Goal: Task Accomplishment & Management: Manage account settings

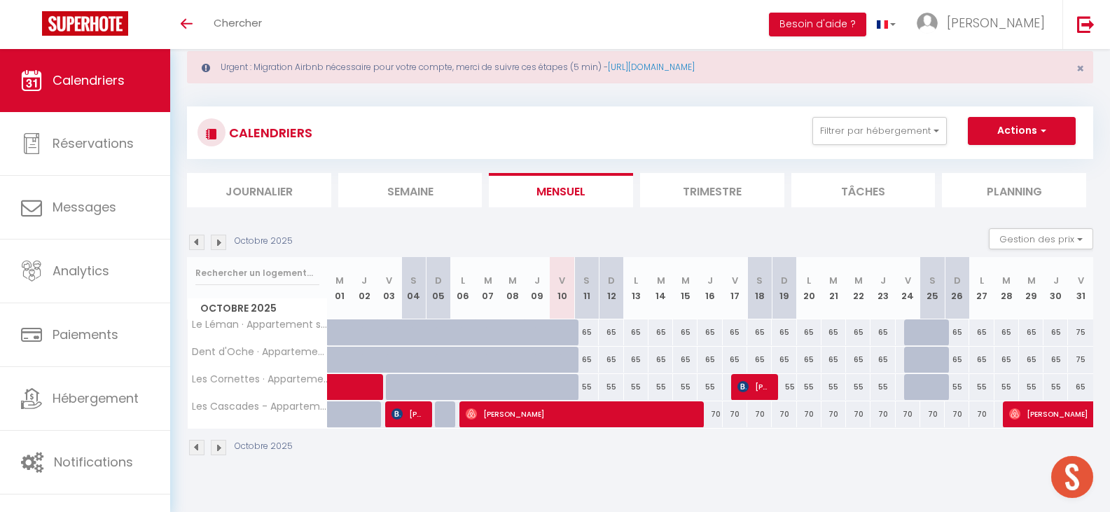
scroll to position [49, 0]
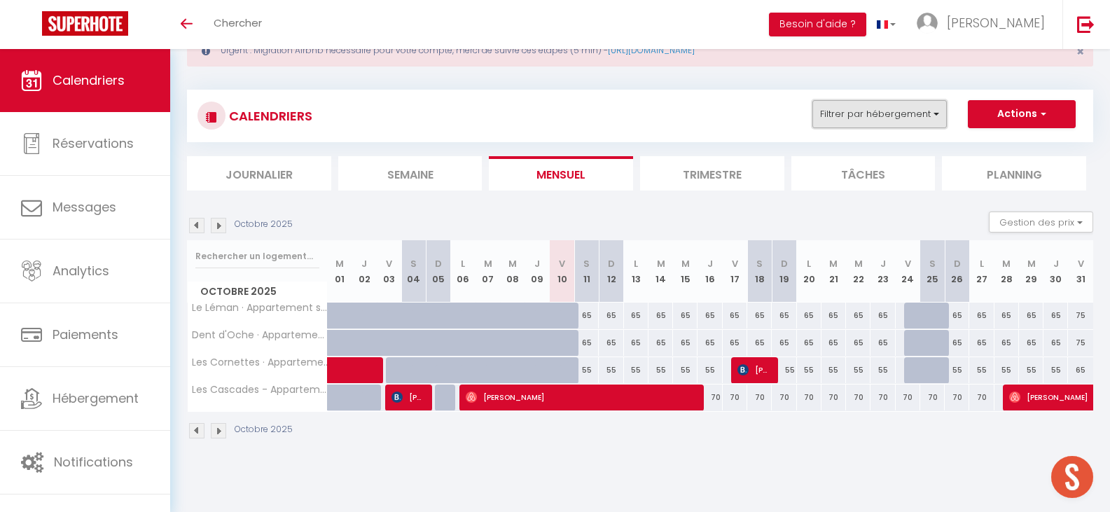
click at [941, 120] on button "Filtrer par hébergement" at bounding box center [880, 114] width 134 height 28
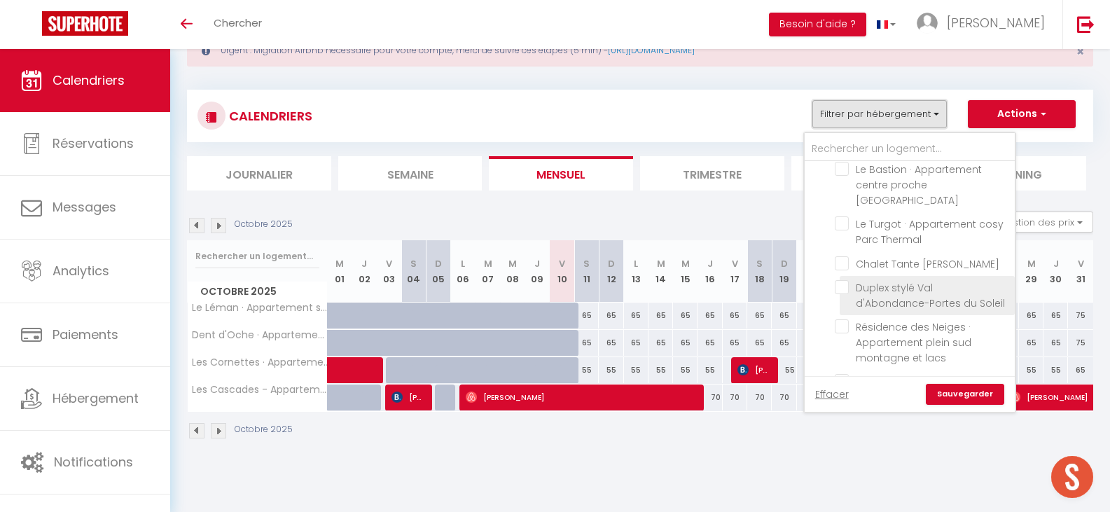
scroll to position [210, 0]
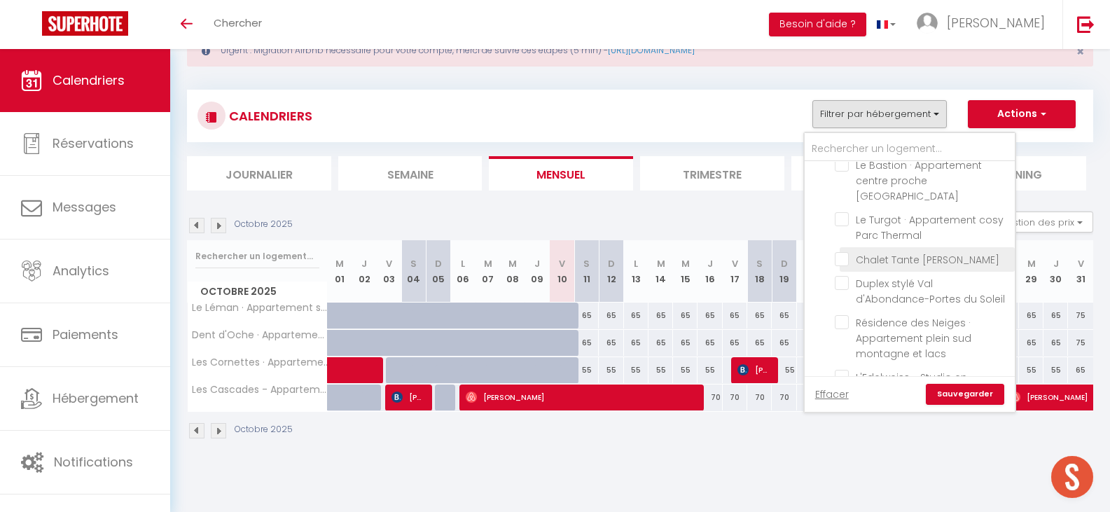
click at [849, 251] on input "Chalet Tante [PERSON_NAME]" at bounding box center [922, 258] width 175 height 14
checkbox input "true"
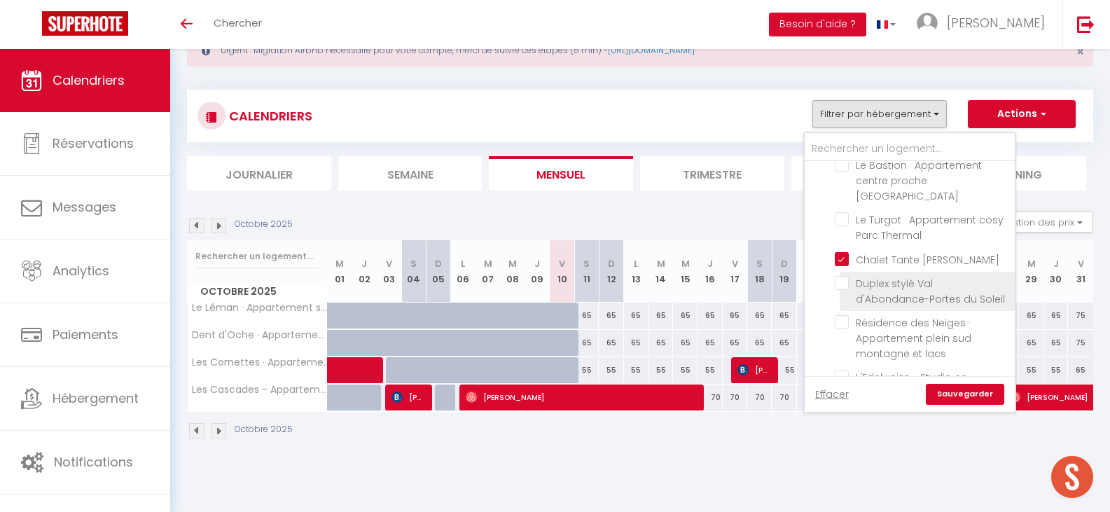
checkbox input "true"
checkbox input "false"
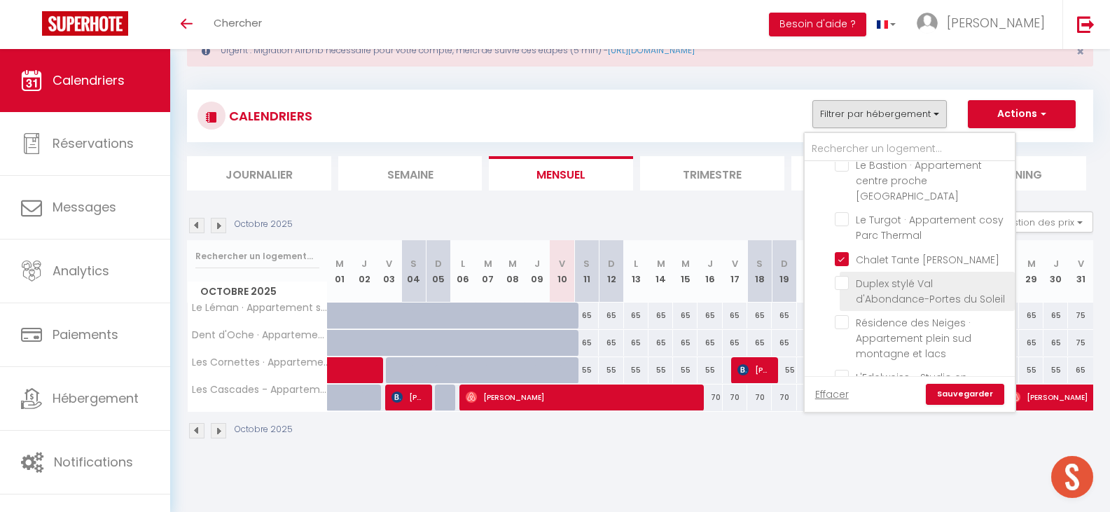
checkbox input "false"
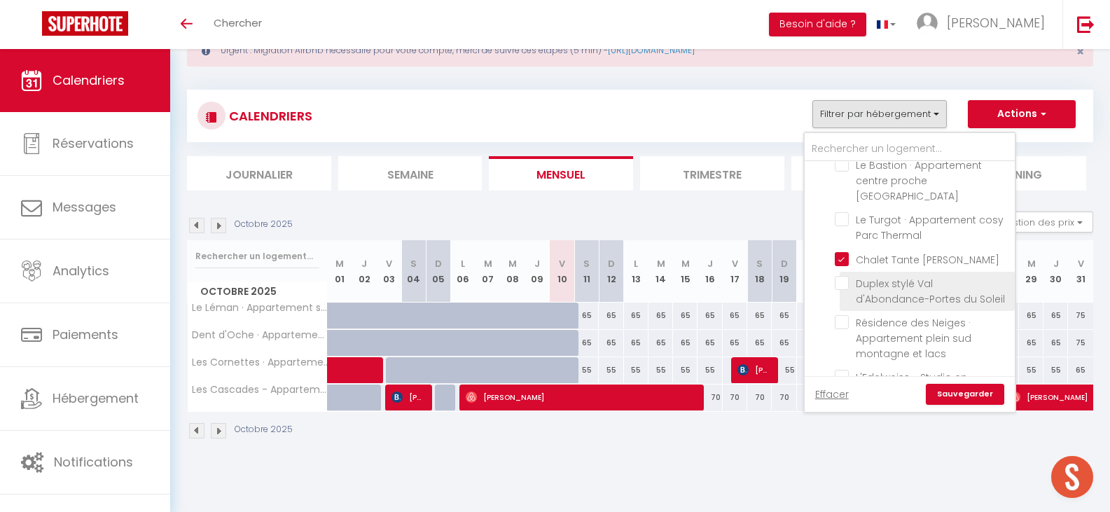
checkbox input "false"
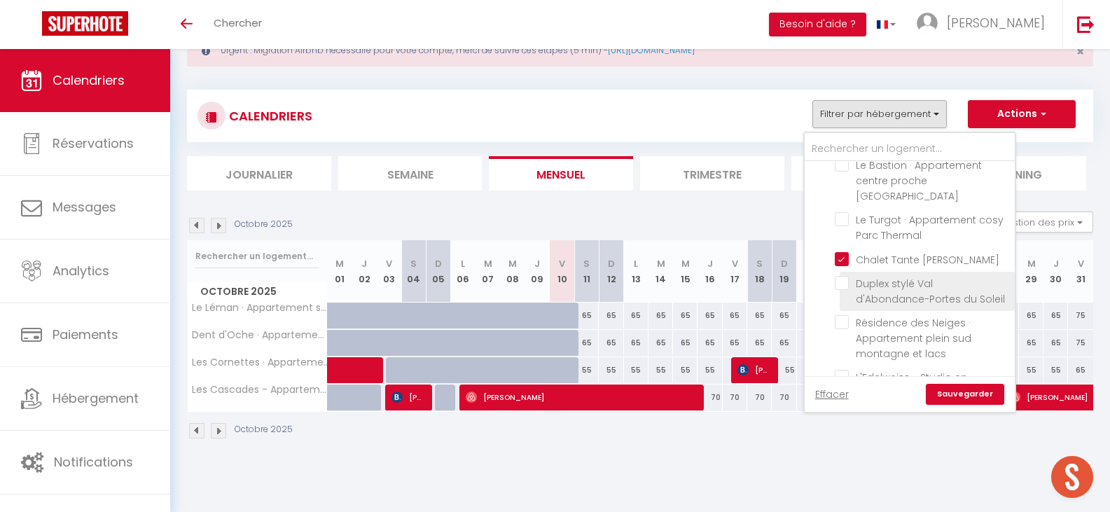
checkbox input "false"
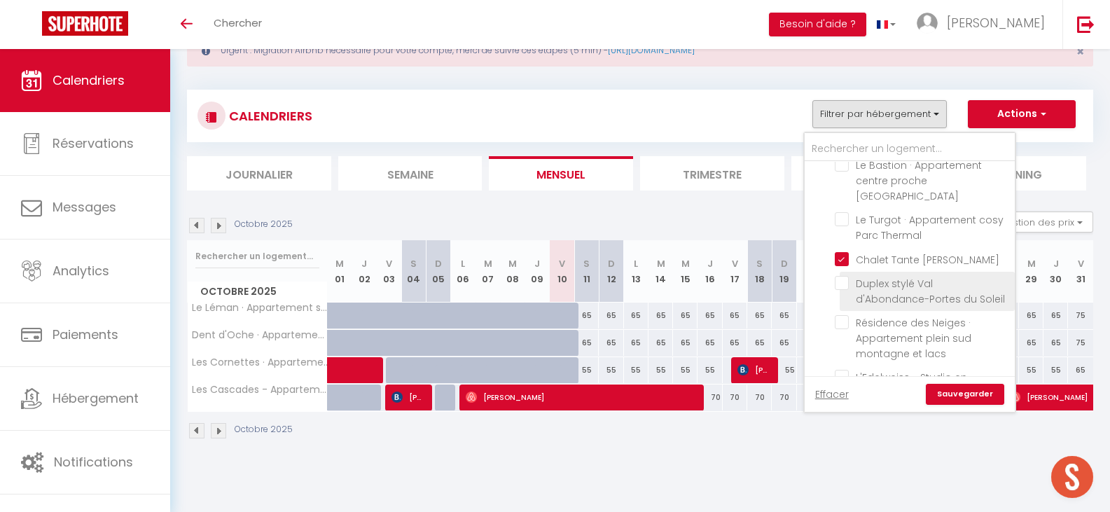
checkbox input "false"
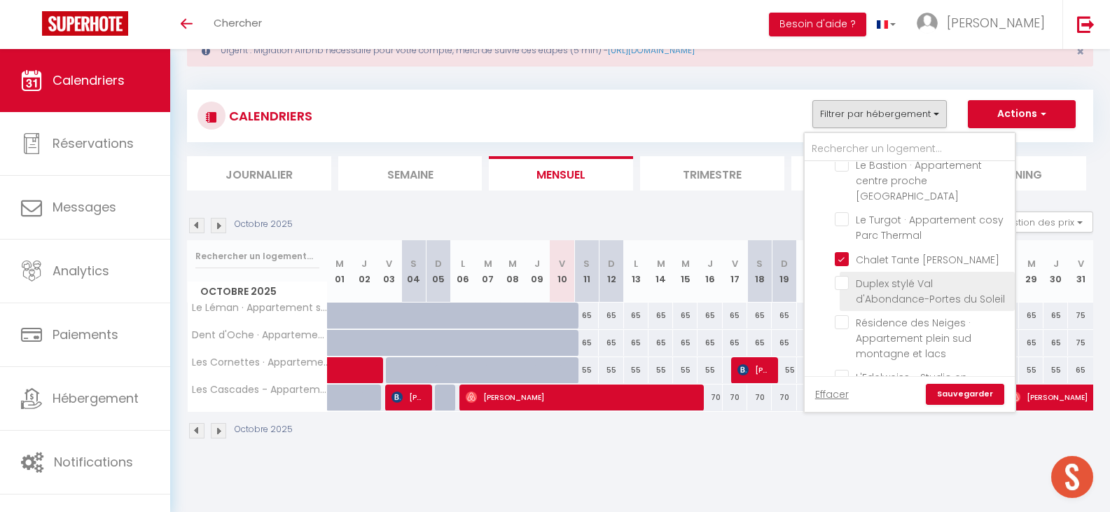
checkbox input "false"
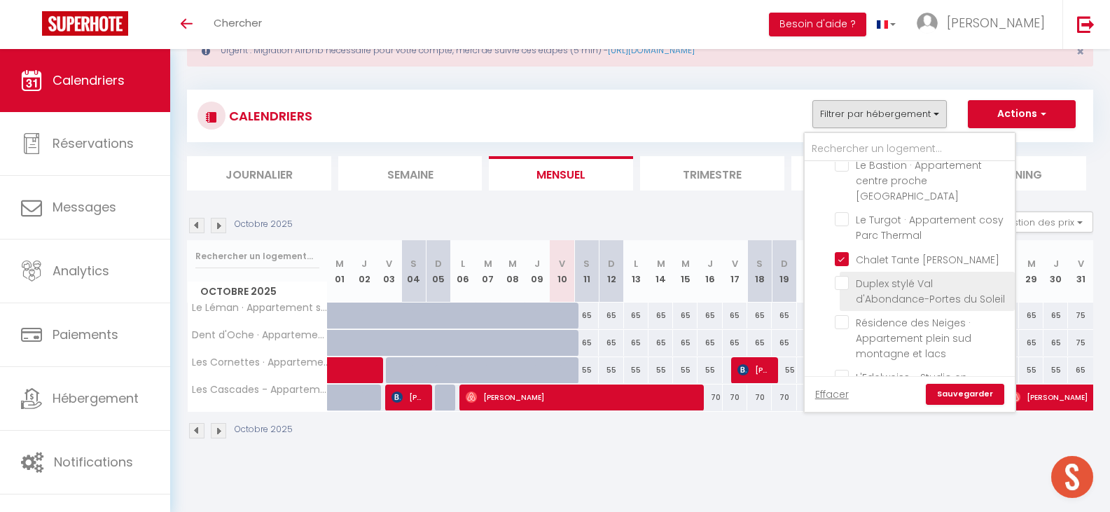
checkbox input "false"
click at [841, 276] on li "Duplex stylé Val d'Abondance-Portes du Soleil" at bounding box center [927, 291] width 175 height 39
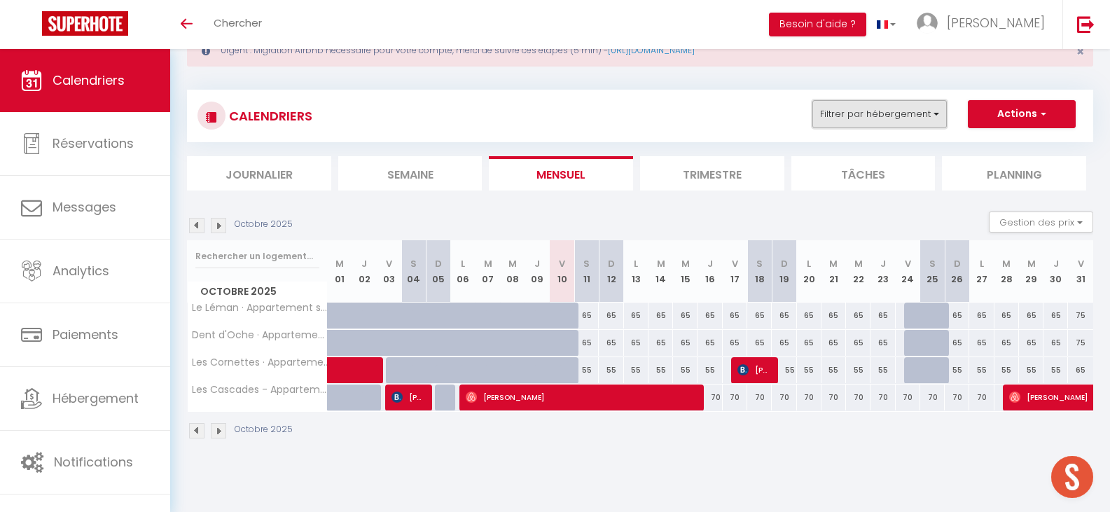
click at [868, 115] on button "Filtrer par hébergement" at bounding box center [880, 114] width 134 height 28
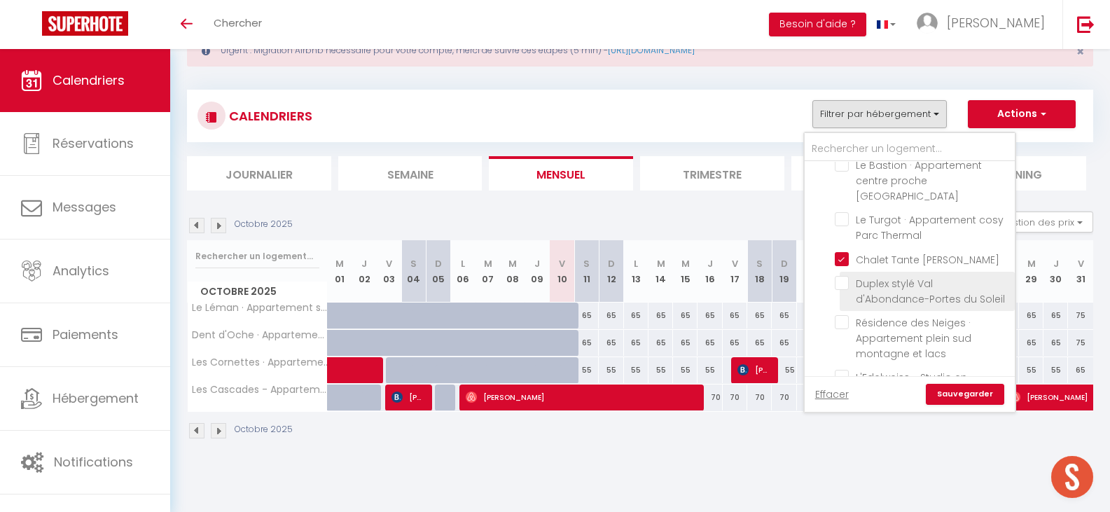
click at [841, 276] on input "Duplex stylé Val d'Abondance-Portes du Soleil" at bounding box center [922, 283] width 175 height 14
checkbox input "true"
checkbox input "false"
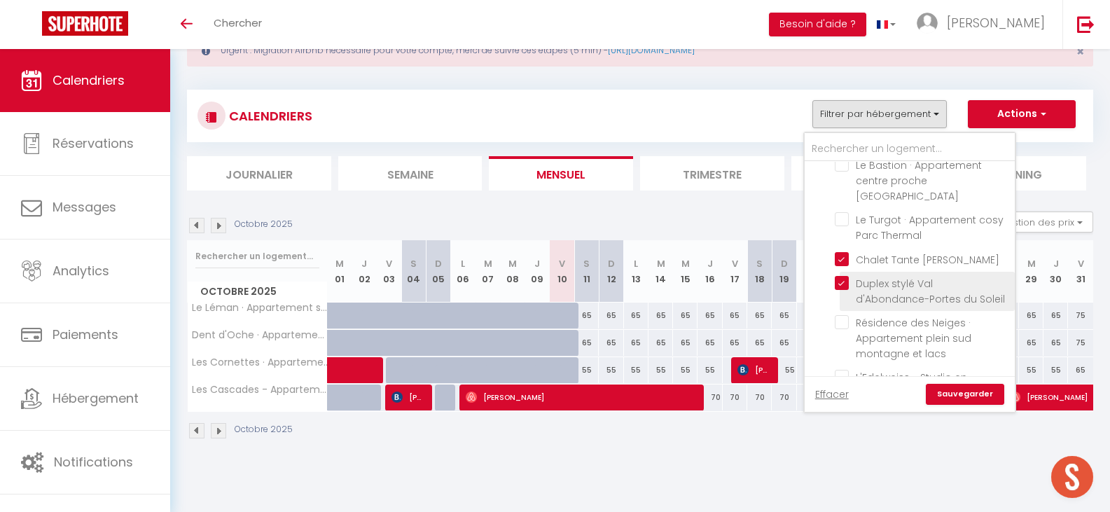
checkbox input "false"
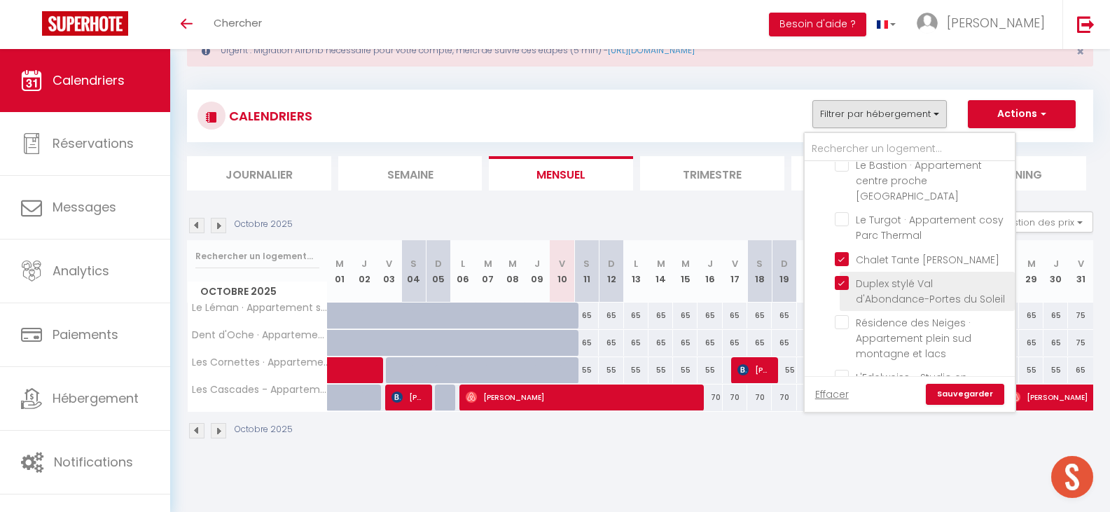
checkbox input "false"
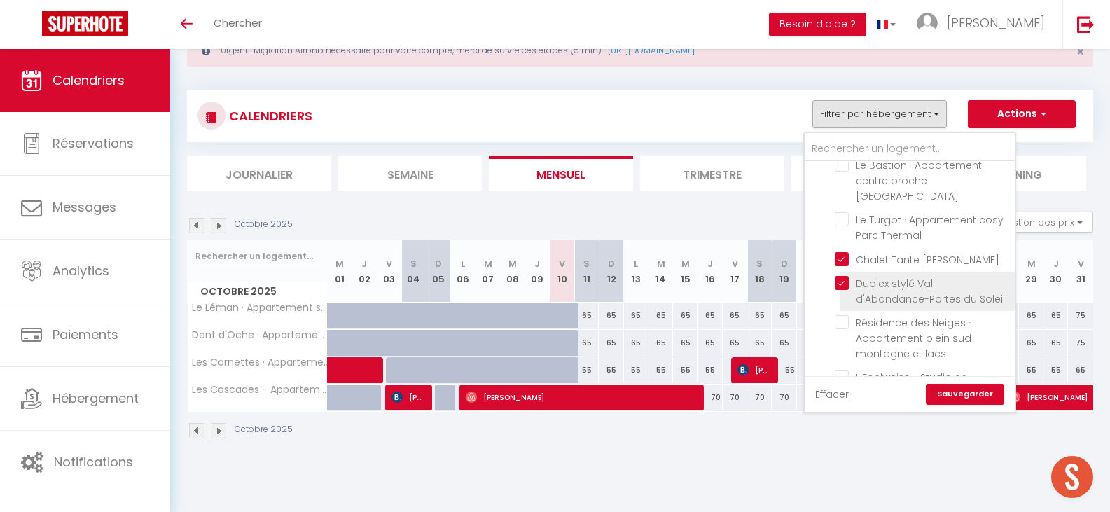
checkbox input "false"
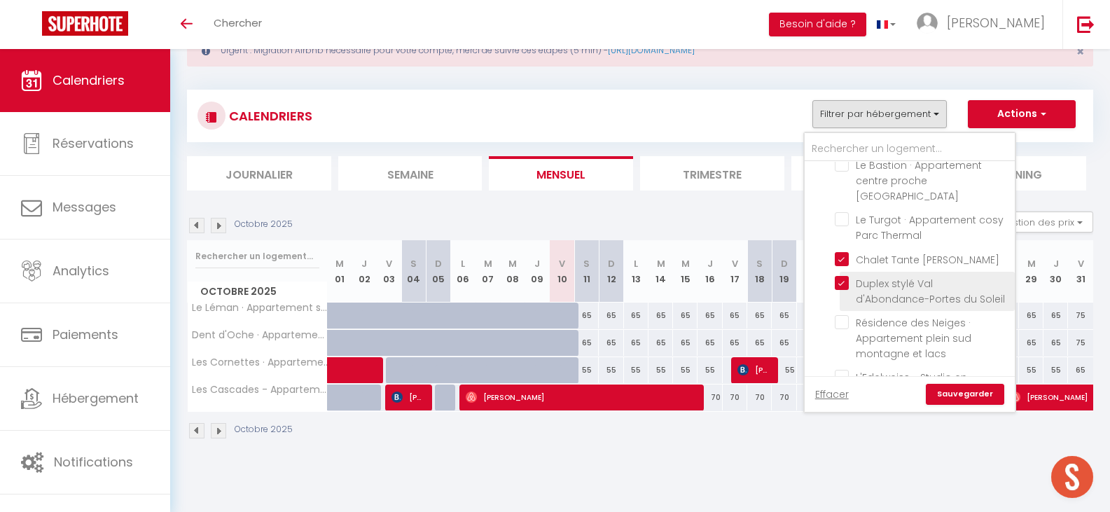
checkbox input "false"
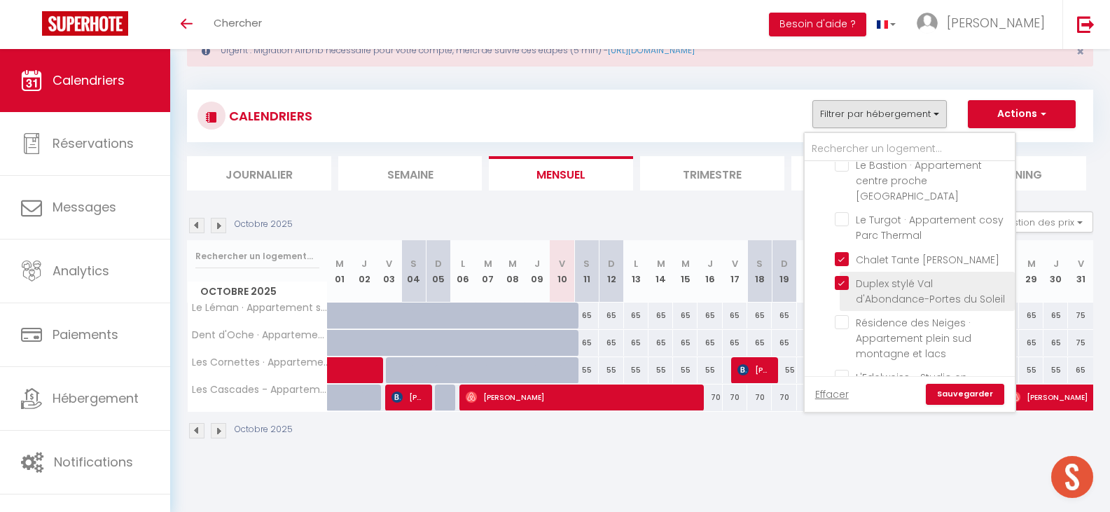
checkbox input "false"
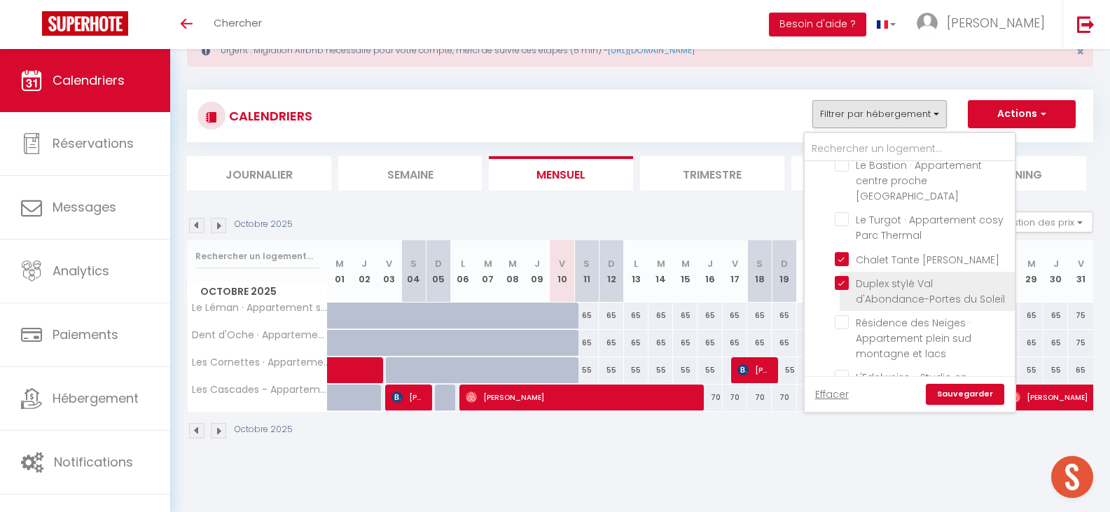
checkbox input "false"
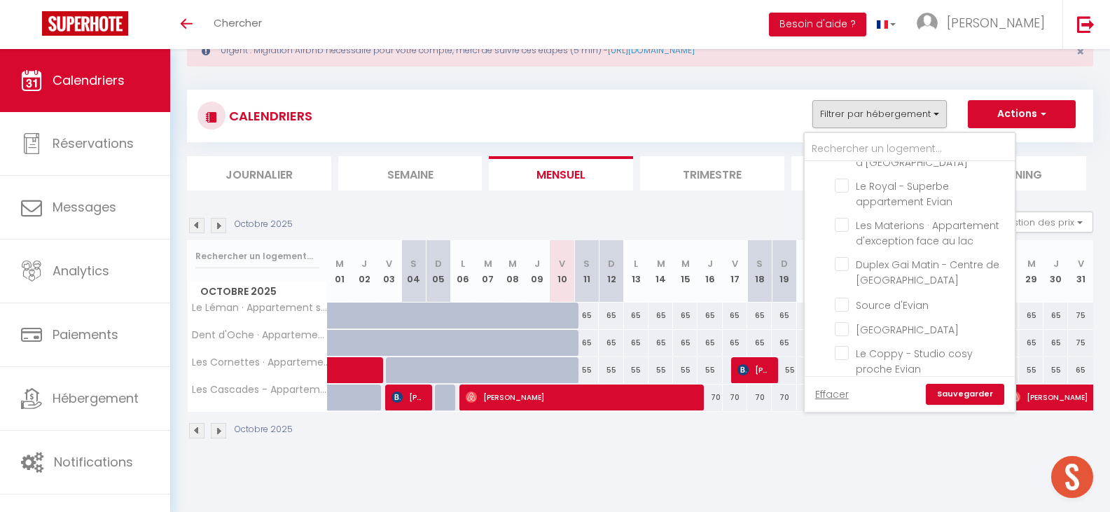
scroll to position [1132, 0]
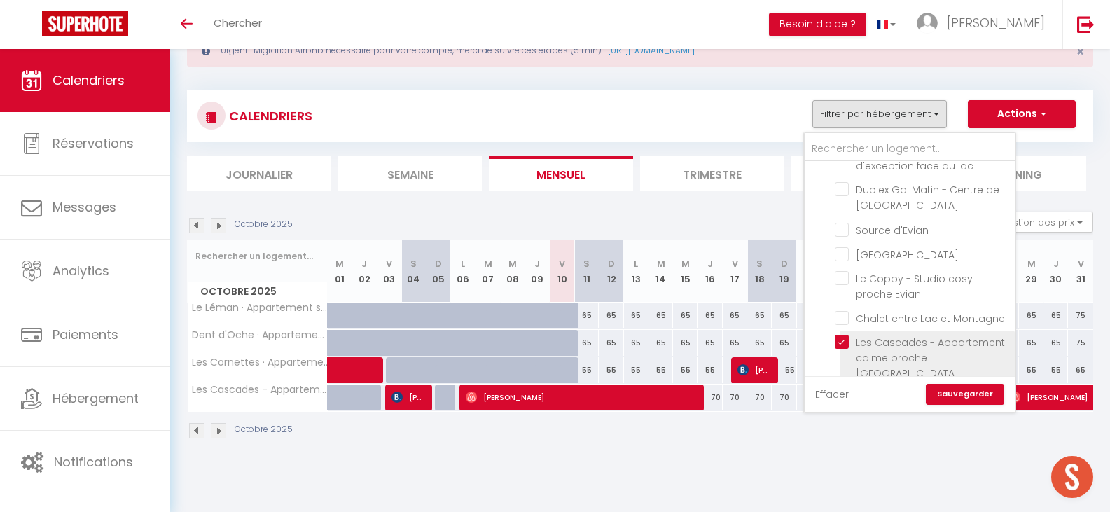
click at [843, 335] on input "Les Cascades - Appartement calme proche [GEOGRAPHIC_DATA]" at bounding box center [922, 342] width 175 height 14
checkbox input "false"
click at [974, 396] on link "Sauvegarder" at bounding box center [965, 394] width 78 height 21
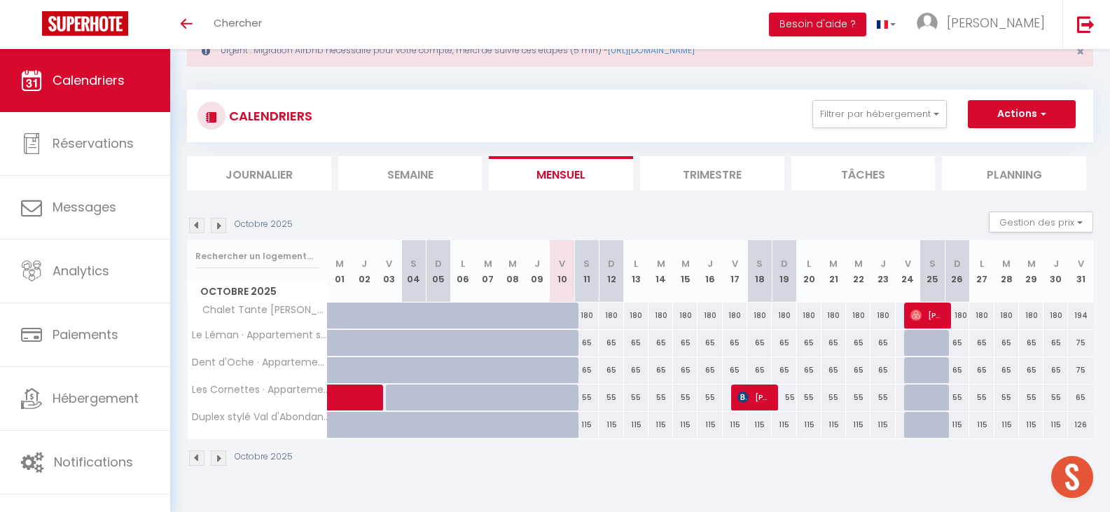
click at [738, 427] on div "115" at bounding box center [735, 425] width 25 height 26
type input "115"
type input "Ven 17 Octobre 2025"
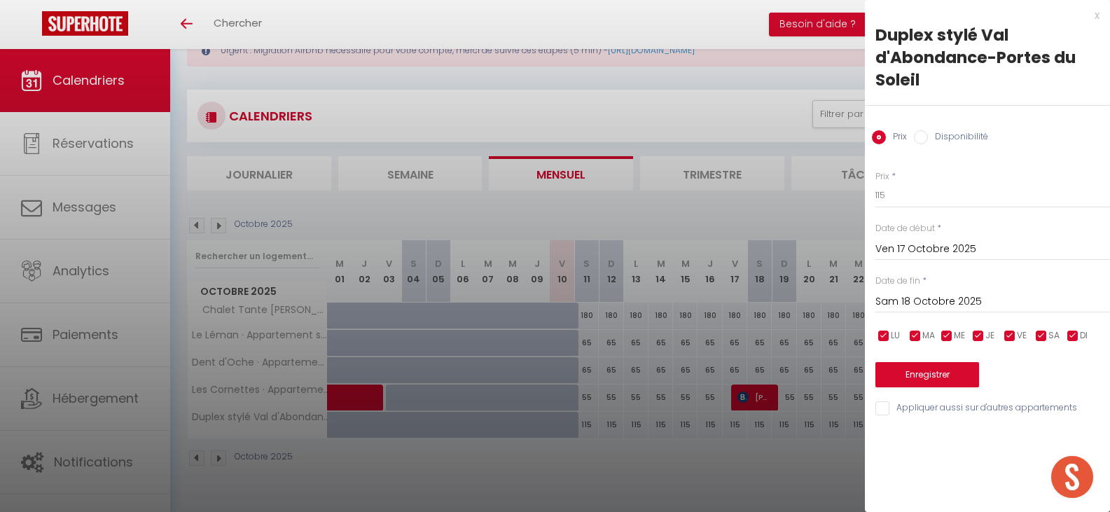
click at [1010, 308] on input "Sam 18 Octobre 2025" at bounding box center [993, 302] width 235 height 18
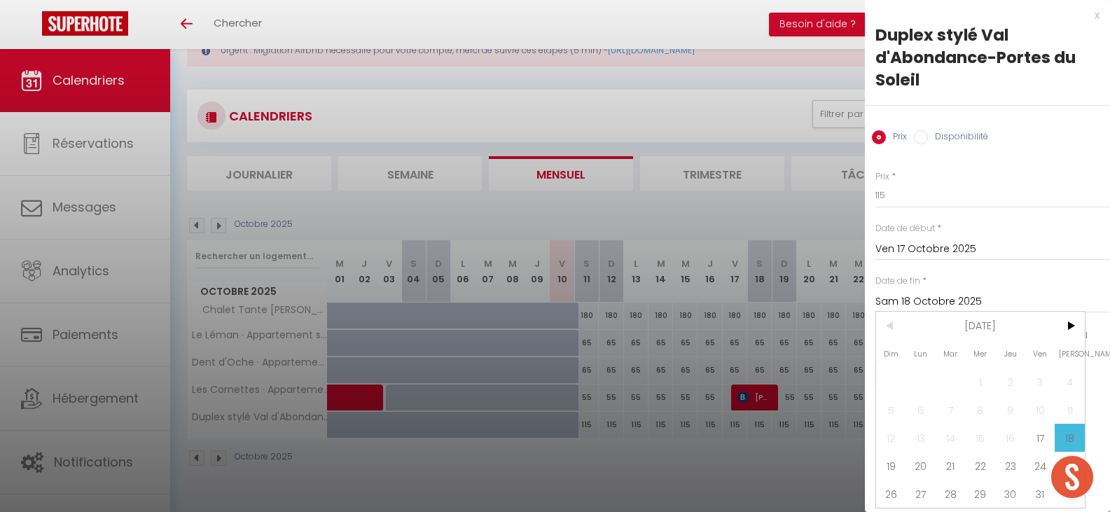
click at [919, 463] on span "20" at bounding box center [921, 466] width 30 height 28
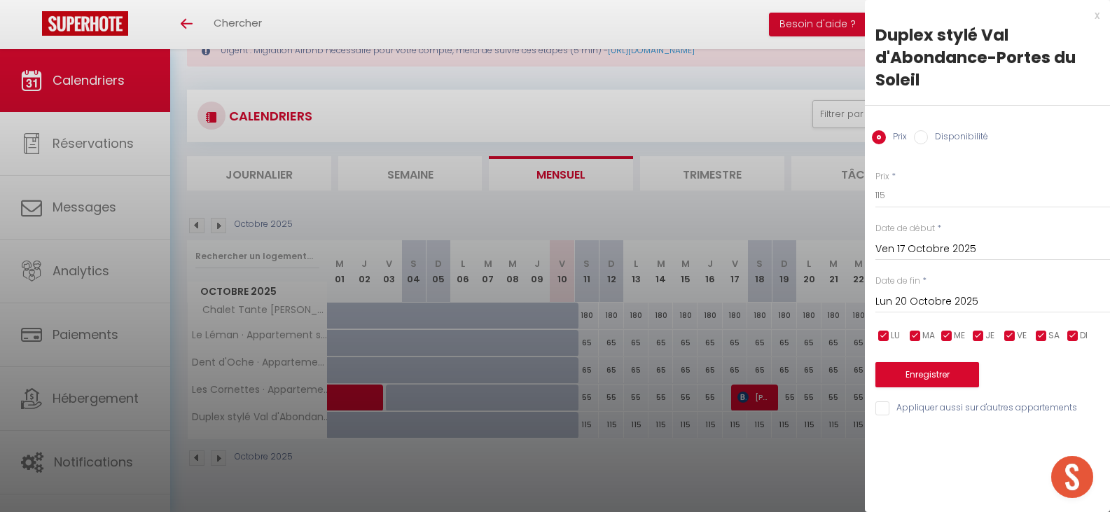
click at [938, 306] on input "Lun 20 Octobre 2025" at bounding box center [993, 302] width 235 height 18
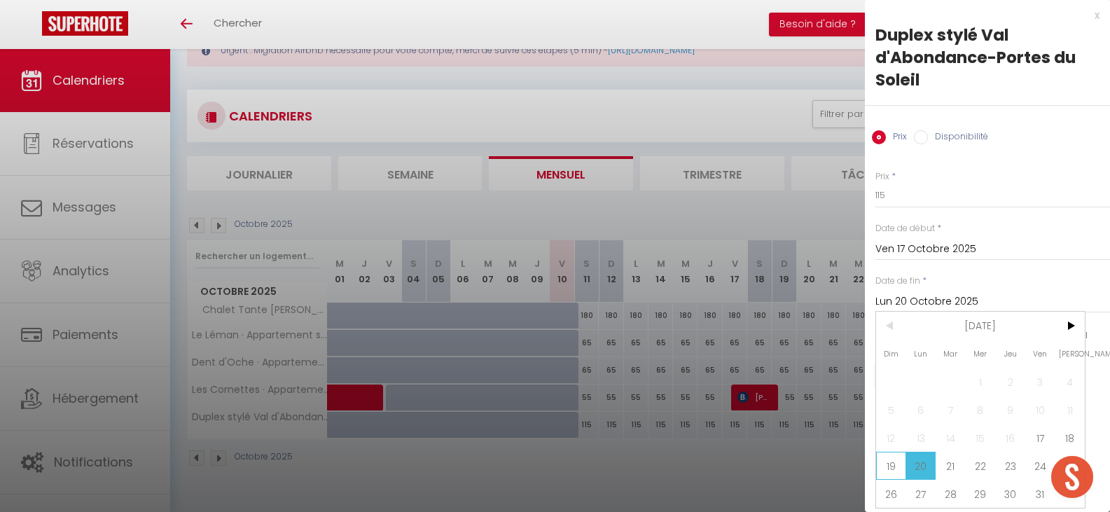
click at [893, 464] on span "19" at bounding box center [891, 466] width 30 height 28
type input "Dim 19 Octobre 2025"
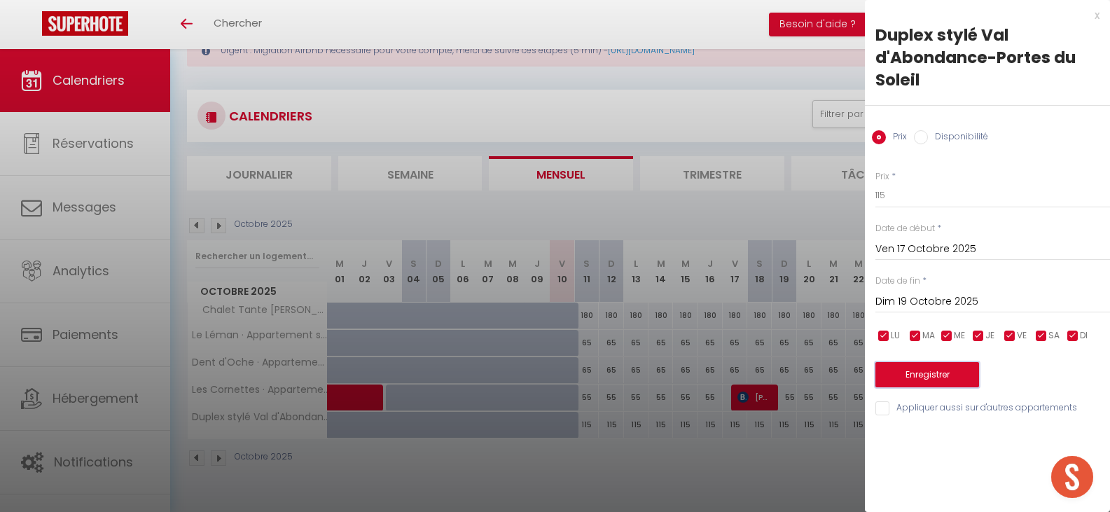
click at [924, 366] on button "Enregistrer" at bounding box center [928, 374] width 104 height 25
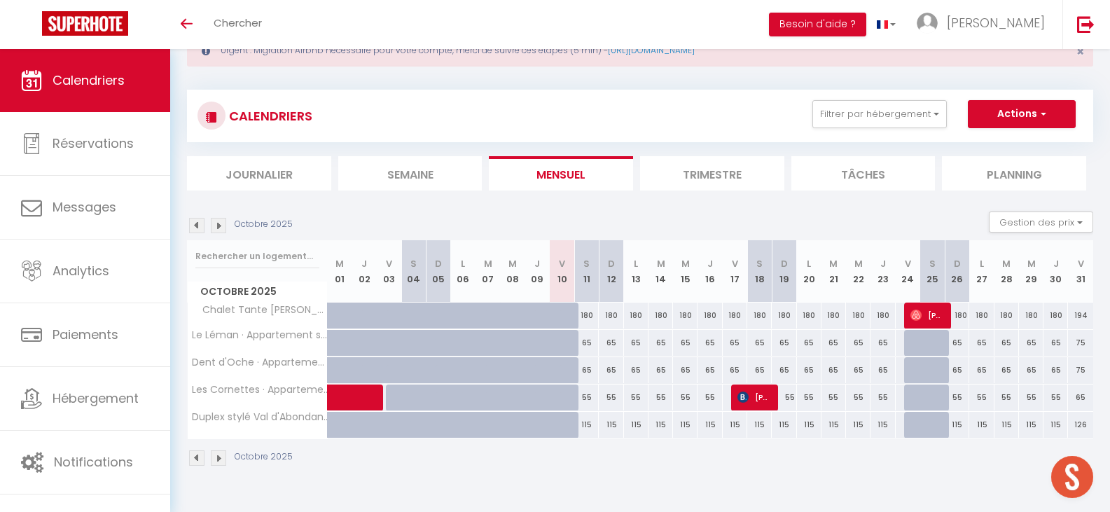
click at [637, 317] on div "180" at bounding box center [636, 316] width 25 height 26
type input "180"
type input "Lun 13 Octobre 2025"
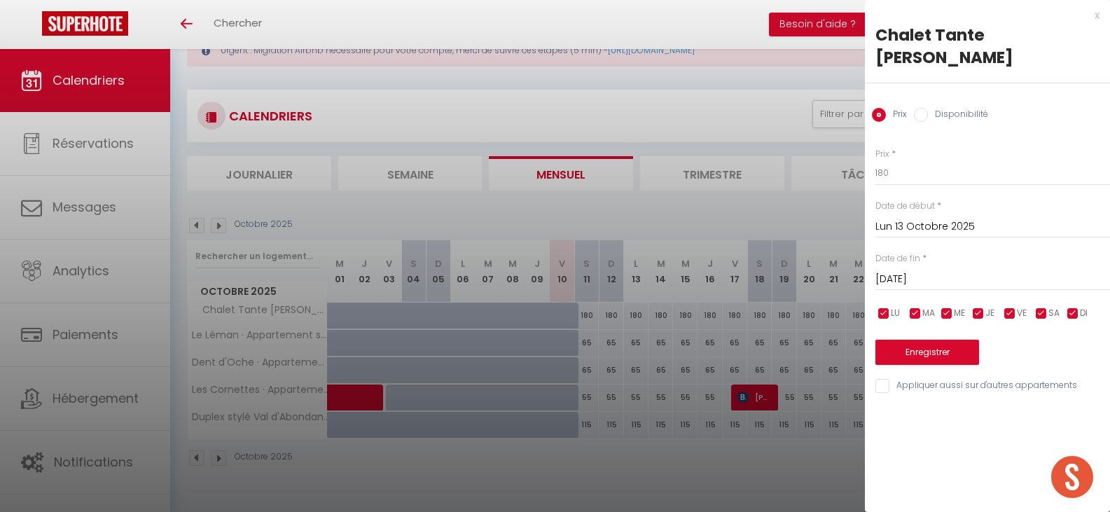
click at [1004, 270] on input "[DATE]" at bounding box center [993, 279] width 235 height 18
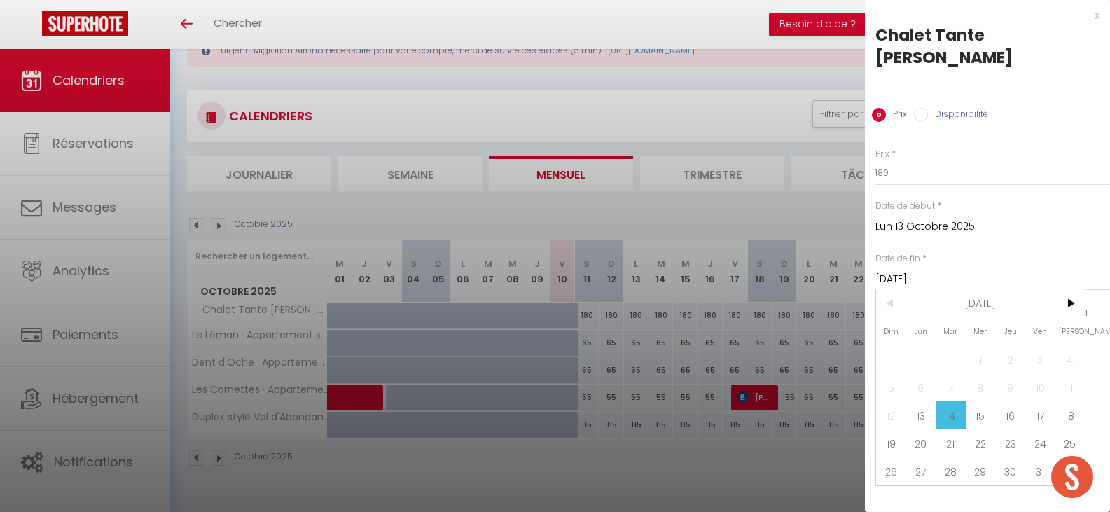
click at [1040, 430] on span "24" at bounding box center [1041, 443] width 30 height 28
type input "Ven 24 Octobre 2025"
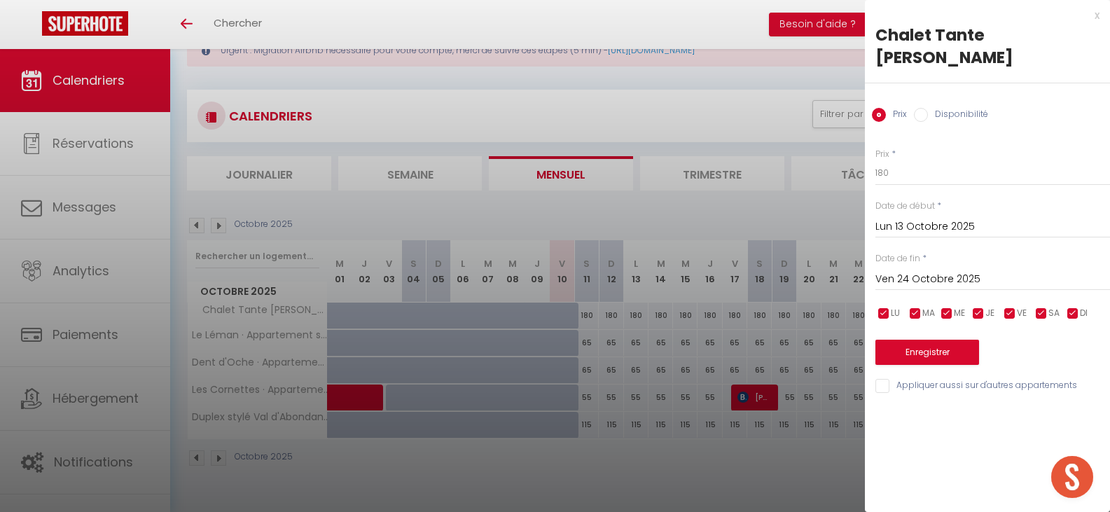
click at [954, 108] on label "Disponibilité" at bounding box center [958, 115] width 60 height 15
click at [928, 108] on input "Disponibilité" at bounding box center [921, 115] width 14 height 14
radio input "true"
radio input "false"
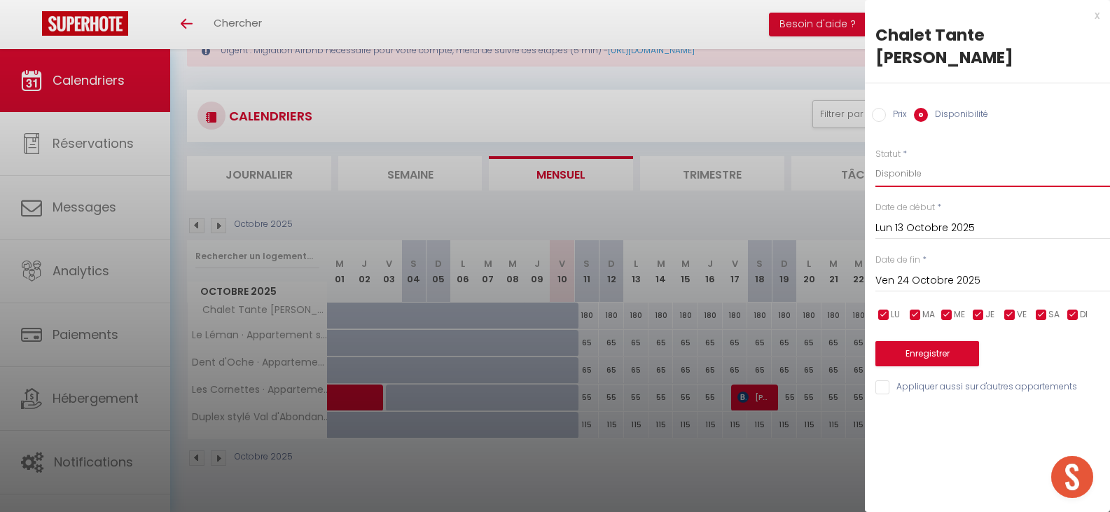
click at [967, 160] on select "Disponible Indisponible" at bounding box center [993, 173] width 235 height 27
select select "0"
click at [876, 160] on select "Disponible Indisponible" at bounding box center [993, 173] width 235 height 27
click at [967, 341] on button "Enregistrer" at bounding box center [928, 353] width 104 height 25
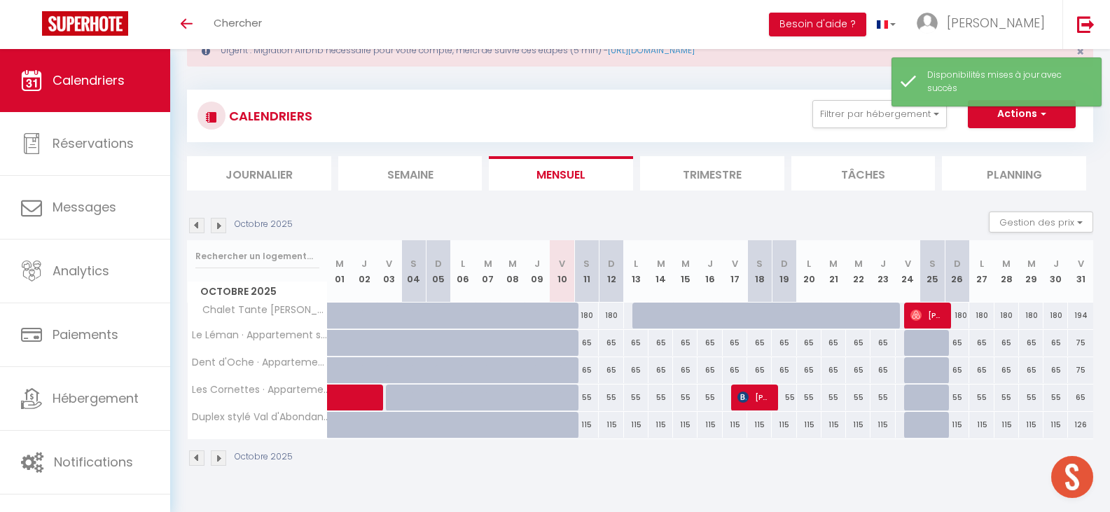
click at [639, 346] on div "65" at bounding box center [636, 343] width 25 height 26
select select "1"
type input "Lun 13 Octobre 2025"
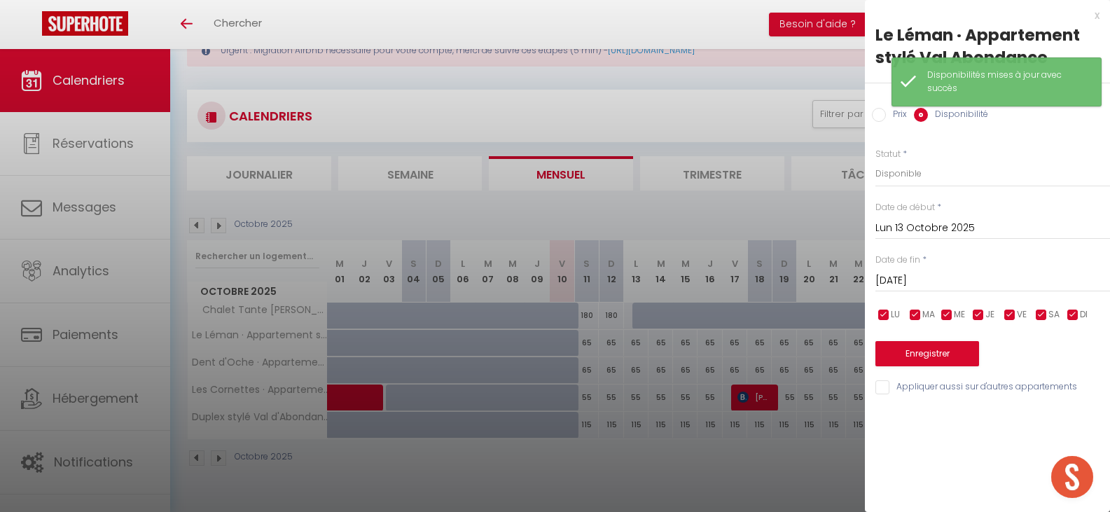
click at [1001, 278] on input "[DATE]" at bounding box center [993, 281] width 235 height 18
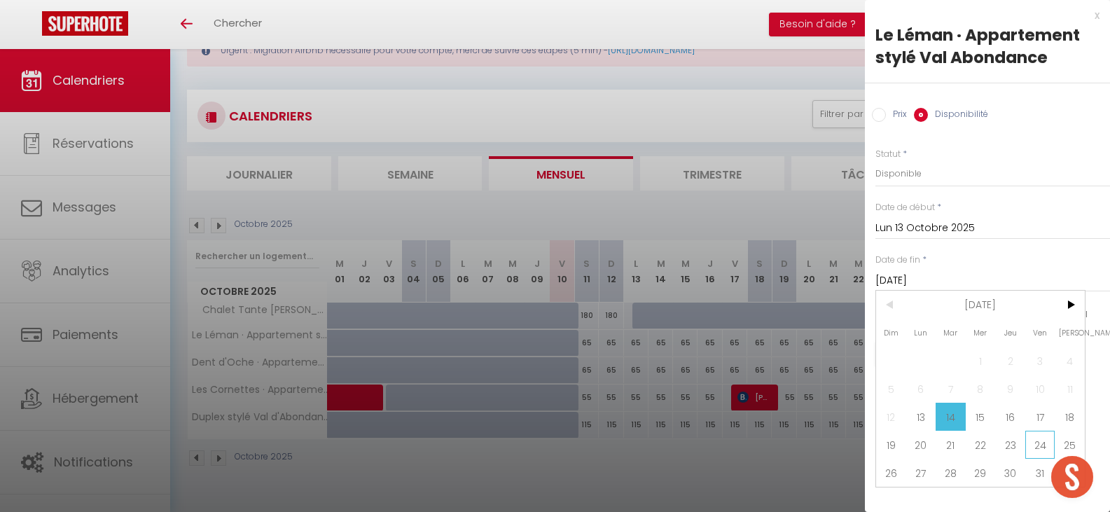
click at [1033, 446] on span "24" at bounding box center [1041, 445] width 30 height 28
type input "Ven 24 Octobre 2025"
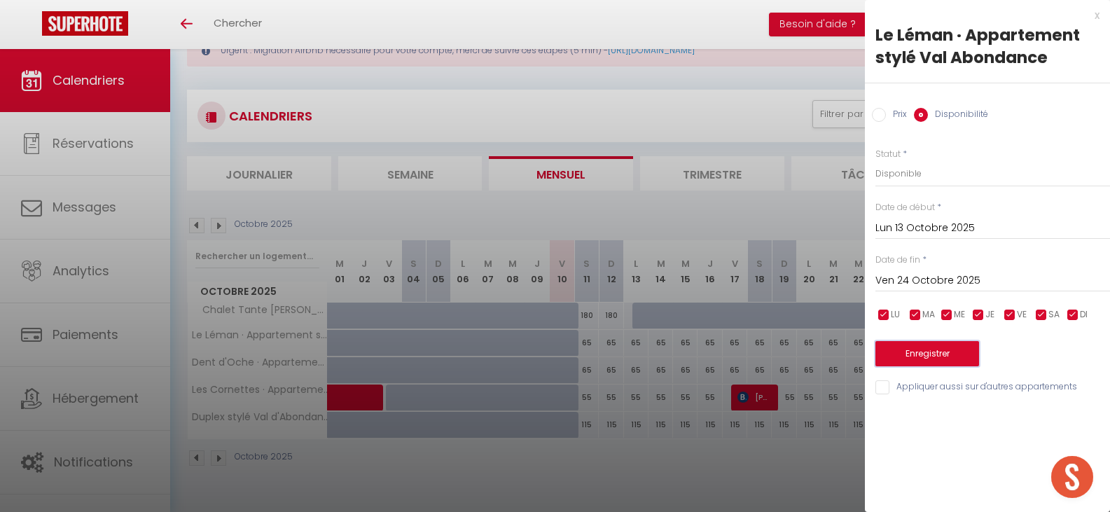
click at [960, 357] on button "Enregistrer" at bounding box center [928, 353] width 104 height 25
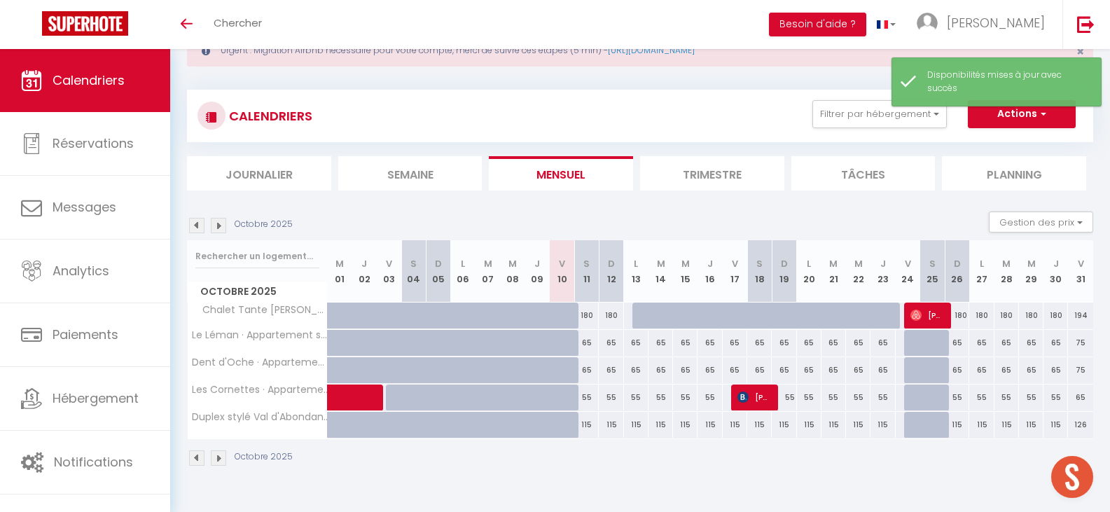
click at [637, 347] on div "65" at bounding box center [636, 343] width 25 height 26
select select "1"
type input "Lun 13 Octobre 2025"
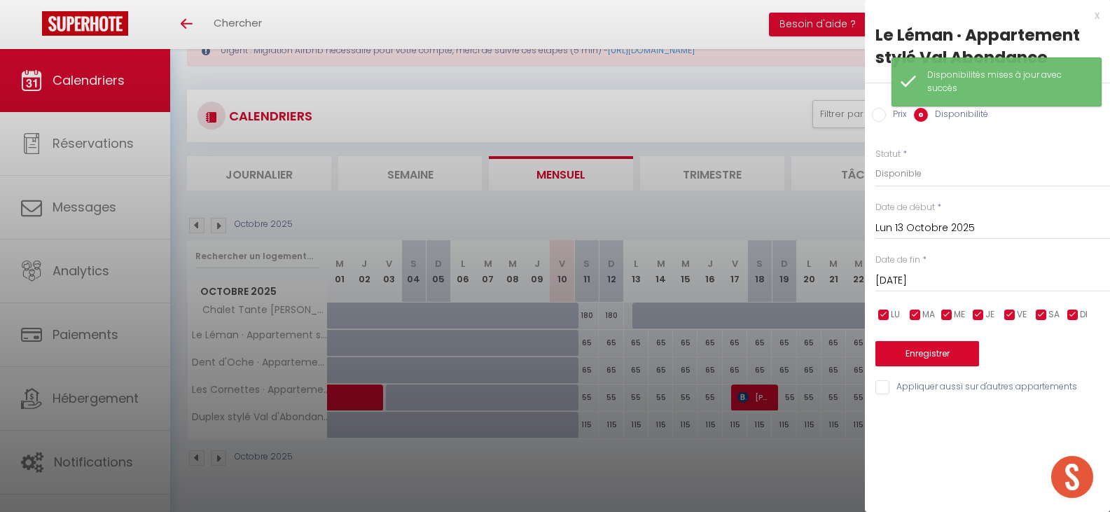
click at [996, 281] on input "[DATE]" at bounding box center [993, 281] width 235 height 18
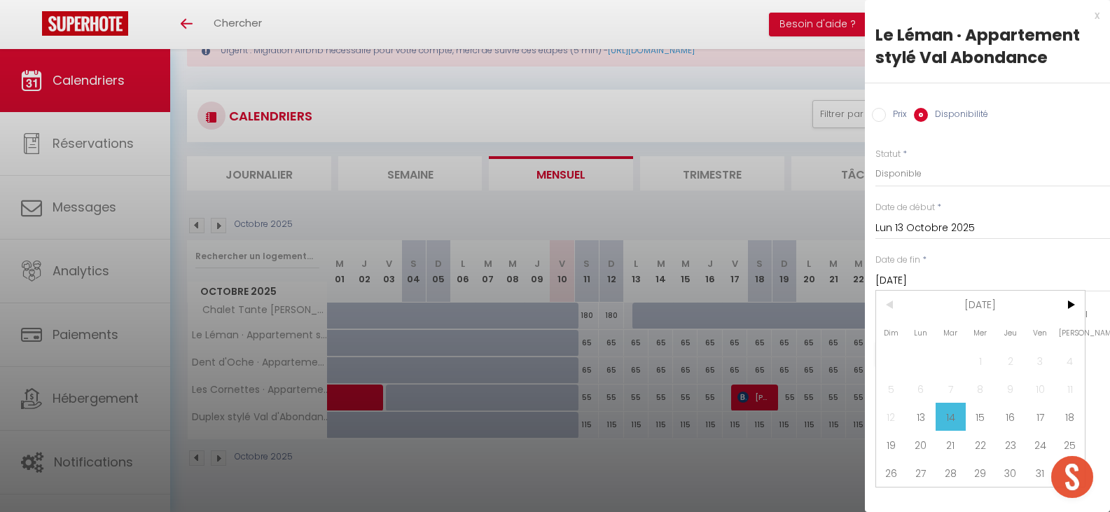
click at [1035, 444] on span "24" at bounding box center [1041, 445] width 30 height 28
type input "Ven 24 Octobre 2025"
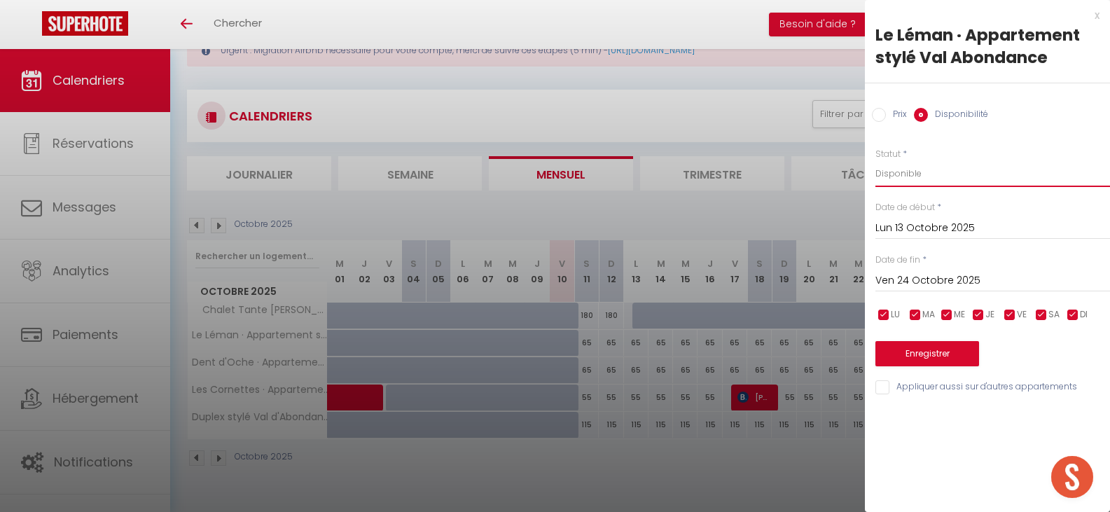
click at [941, 177] on select "Disponible Indisponible" at bounding box center [993, 173] width 235 height 27
select select "0"
click at [876, 160] on select "Disponible Indisponible" at bounding box center [993, 173] width 235 height 27
click at [952, 354] on button "Enregistrer" at bounding box center [928, 353] width 104 height 25
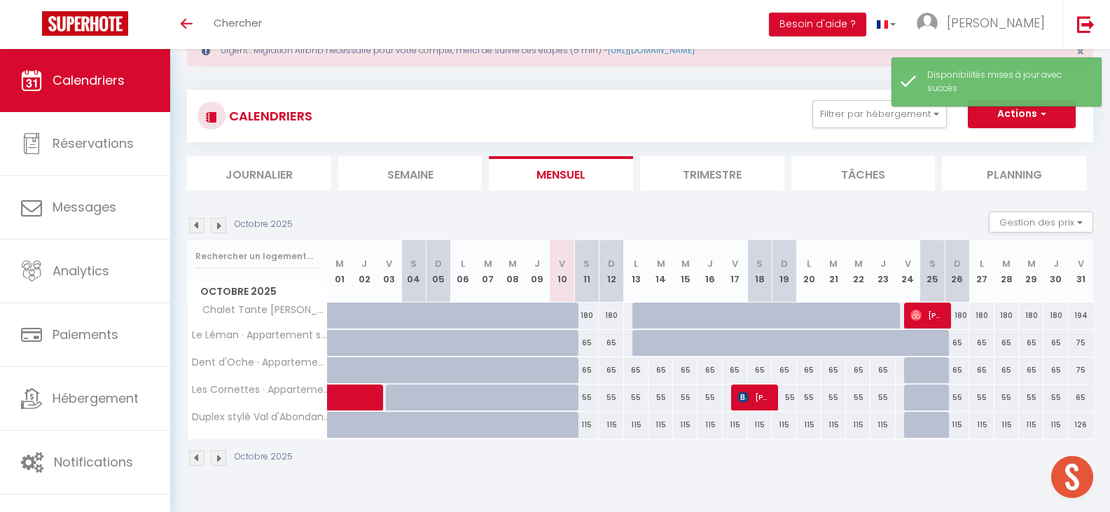
click at [634, 425] on div "115" at bounding box center [636, 425] width 25 height 26
select select "1"
type input "Lun 13 Octobre 2025"
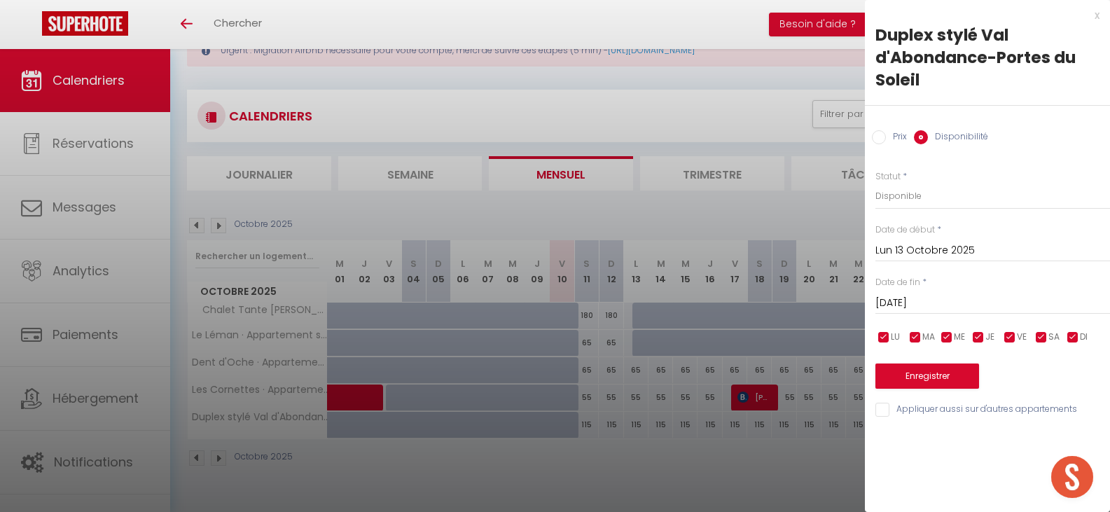
click at [1004, 308] on input "[DATE]" at bounding box center [993, 303] width 235 height 18
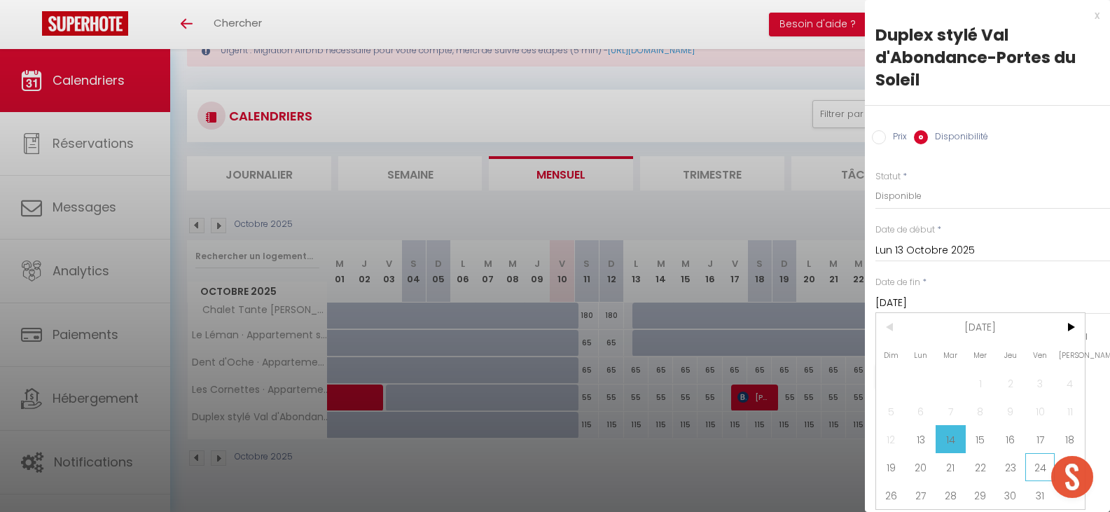
click at [1037, 470] on span "24" at bounding box center [1041, 467] width 30 height 28
type input "Ven 24 Octobre 2025"
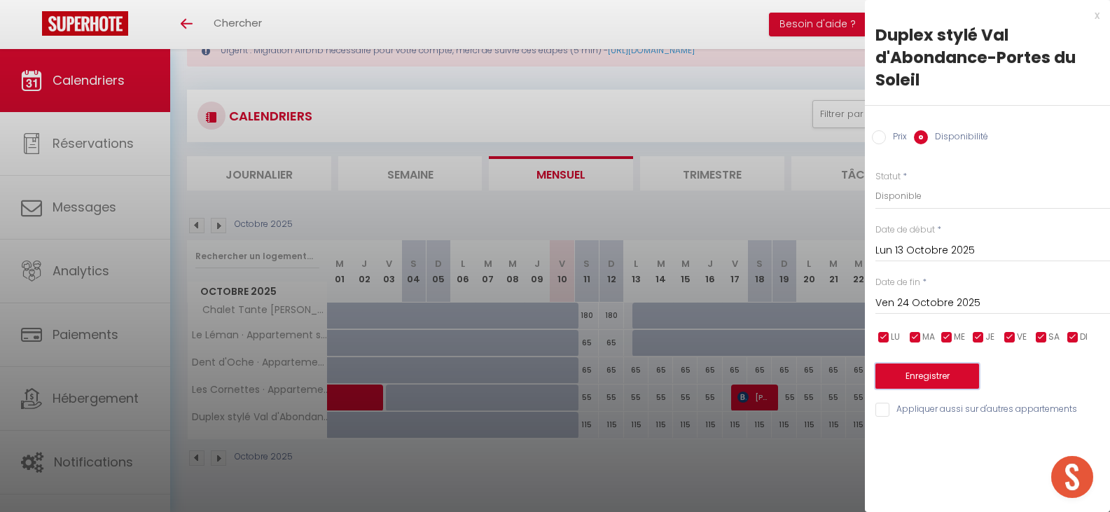
click at [944, 380] on button "Enregistrer" at bounding box center [928, 376] width 104 height 25
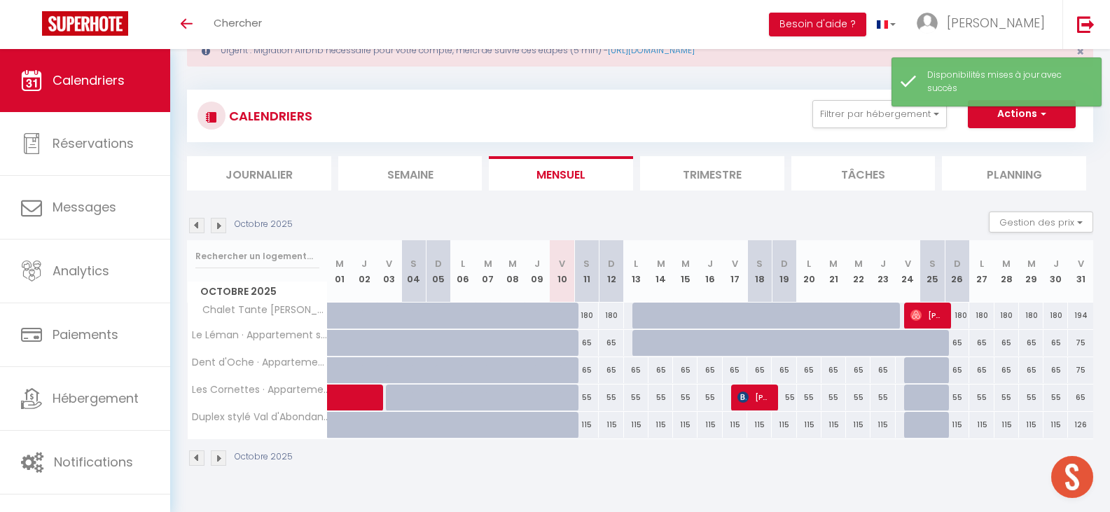
click at [636, 427] on div "115" at bounding box center [636, 425] width 25 height 26
select select "1"
type input "Lun 13 Octobre 2025"
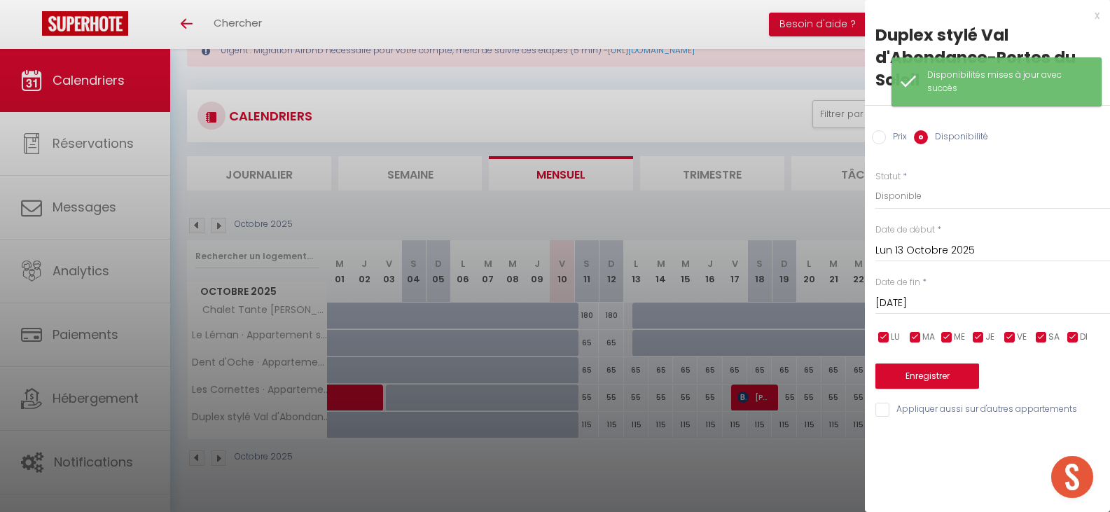
click at [998, 309] on input "[DATE]" at bounding box center [993, 303] width 235 height 18
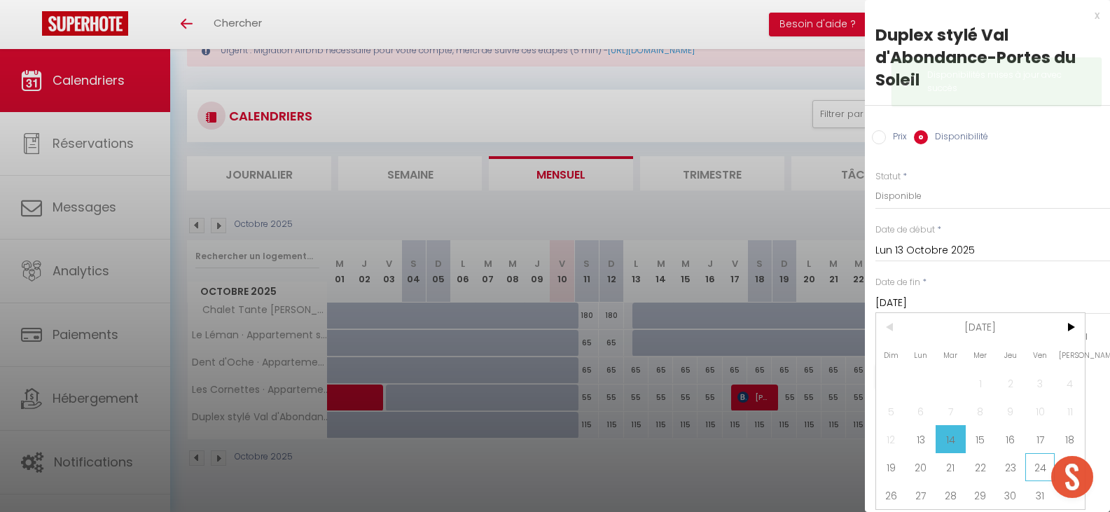
click at [1040, 465] on span "24" at bounding box center [1041, 467] width 30 height 28
type input "Ven 24 Octobre 2025"
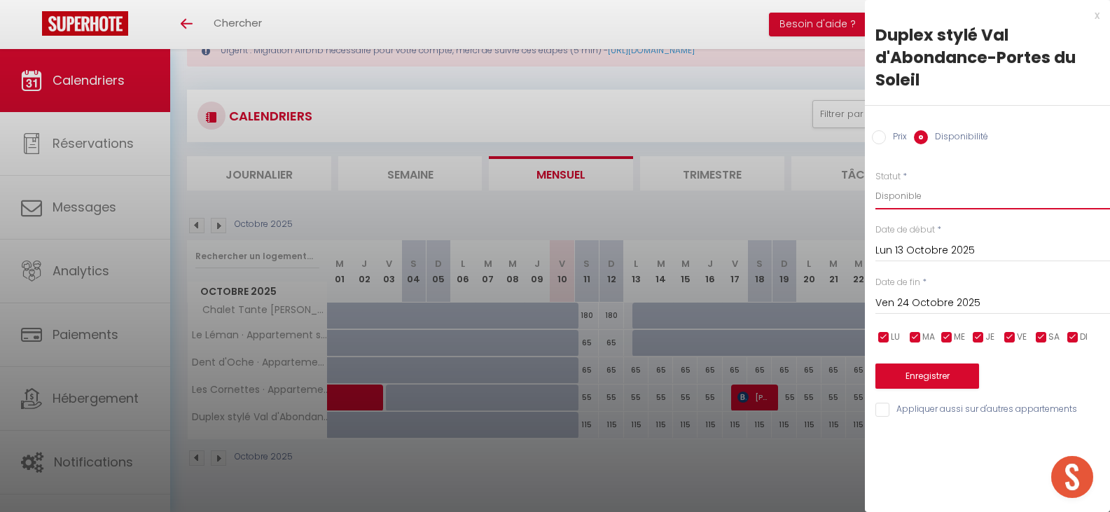
click at [953, 200] on select "Disponible Indisponible" at bounding box center [993, 196] width 235 height 27
select select "0"
click at [876, 183] on select "Disponible Indisponible" at bounding box center [993, 196] width 235 height 27
click at [964, 376] on button "Enregistrer" at bounding box center [928, 376] width 104 height 25
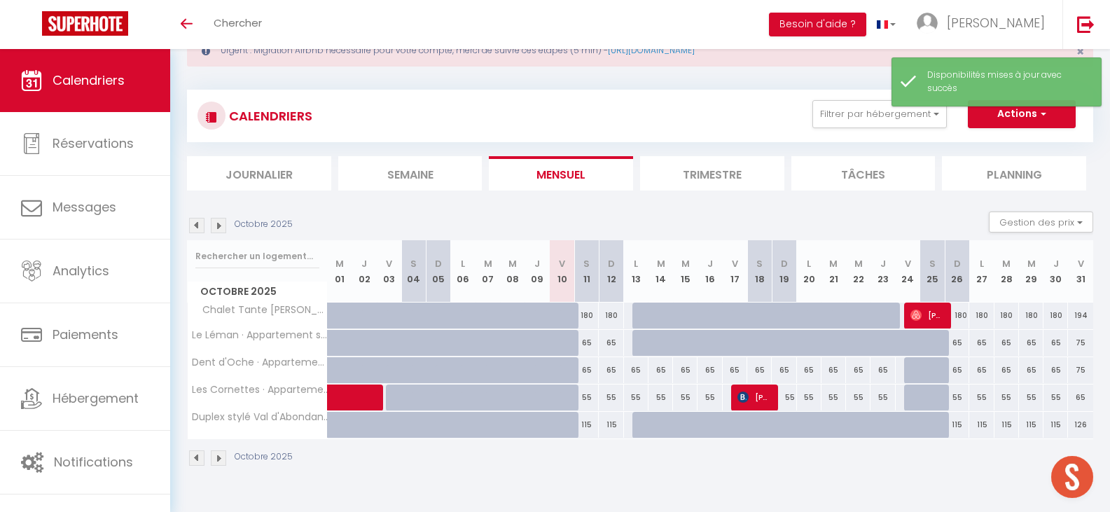
click at [221, 226] on img at bounding box center [218, 225] width 15 height 15
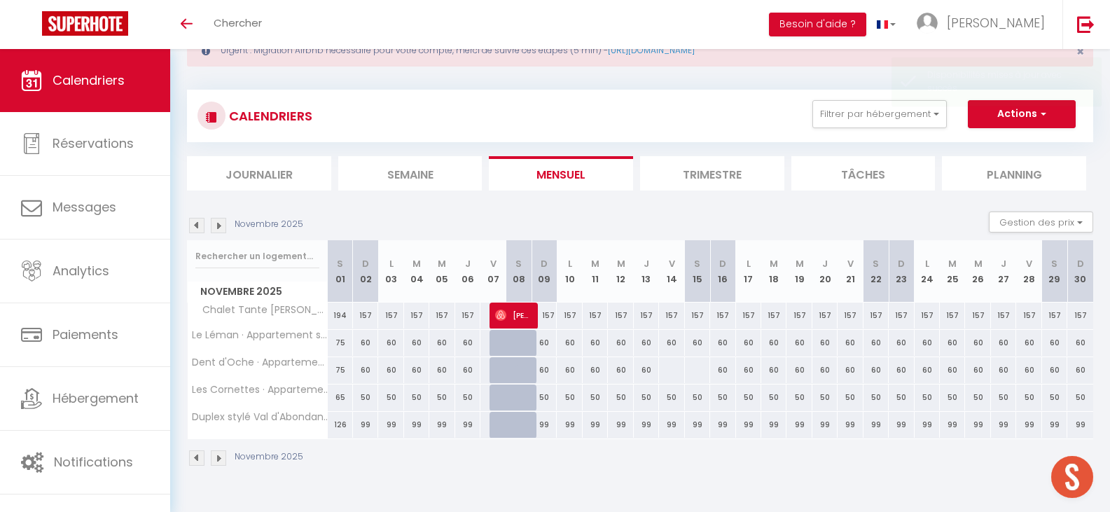
click at [223, 216] on div "Novembre 2025 Gestion des prix Nb Nuits minimum Règles Disponibilité" at bounding box center [640, 226] width 906 height 29
click at [220, 223] on img at bounding box center [218, 225] width 15 height 15
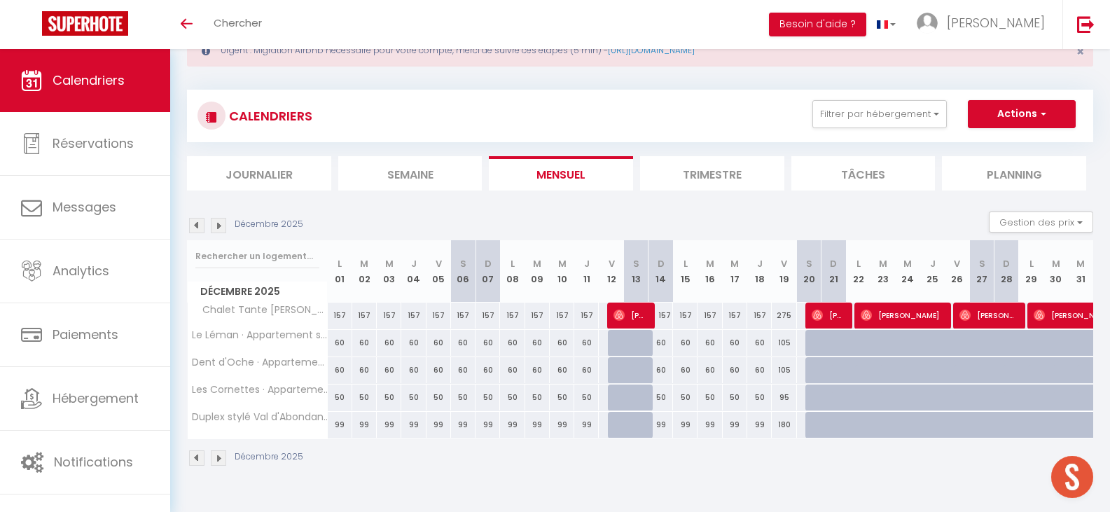
click at [198, 227] on img at bounding box center [196, 225] width 15 height 15
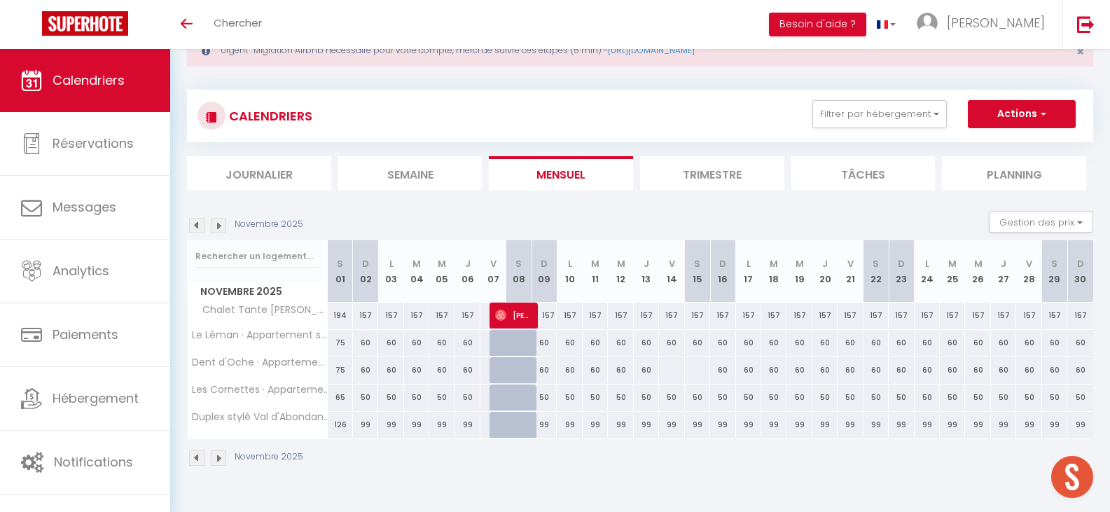
click at [198, 227] on img at bounding box center [196, 225] width 15 height 15
